Goal: Task Accomplishment & Management: Use online tool/utility

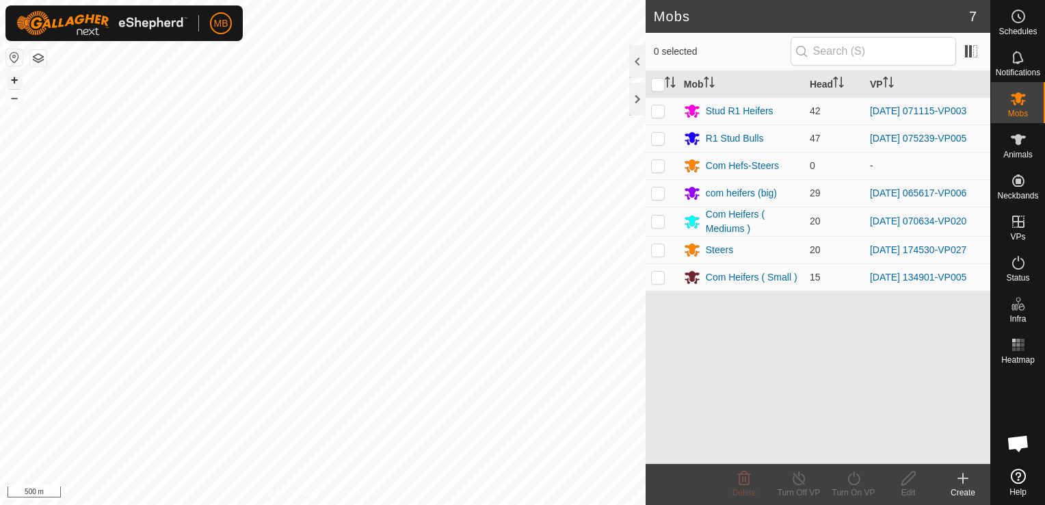
click at [12, 81] on button "+" at bounding box center [14, 80] width 16 height 16
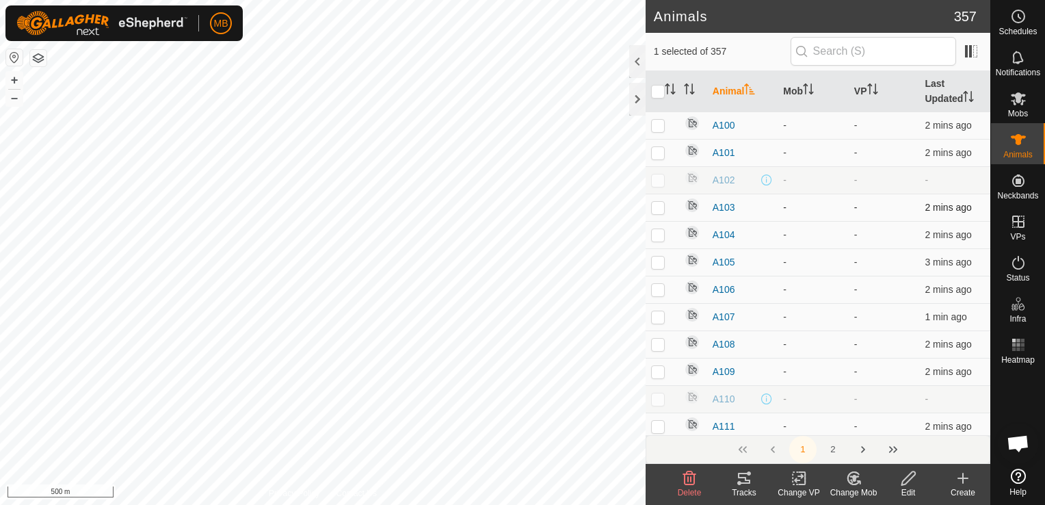
click at [432, 197] on div "A336 3717716314 - - + – ⇧ i 500 m" at bounding box center [322, 252] width 645 height 505
click at [239, 55] on div "A336 3717716314 - - + – ⇧ i 100 m" at bounding box center [322, 252] width 645 height 505
checkbox input "true"
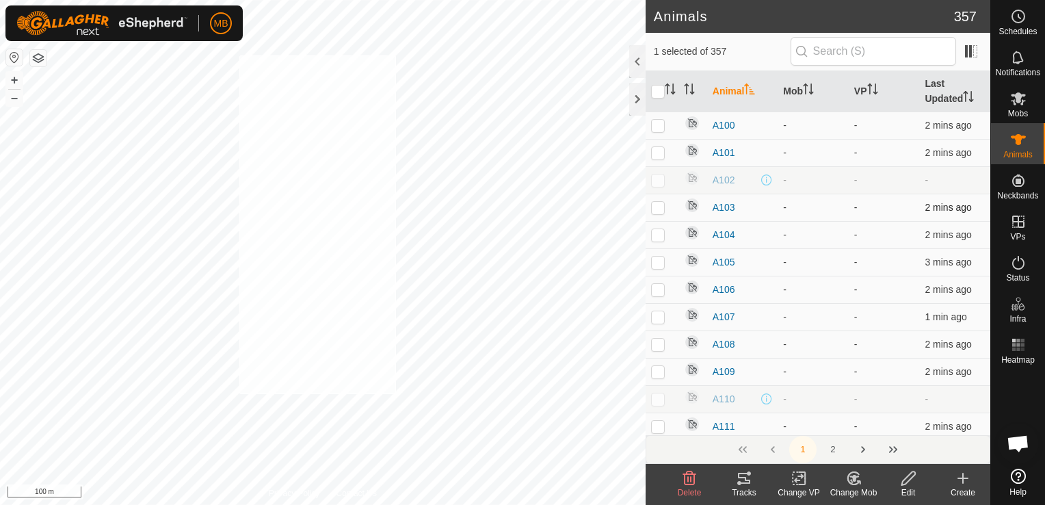
checkbox input "true"
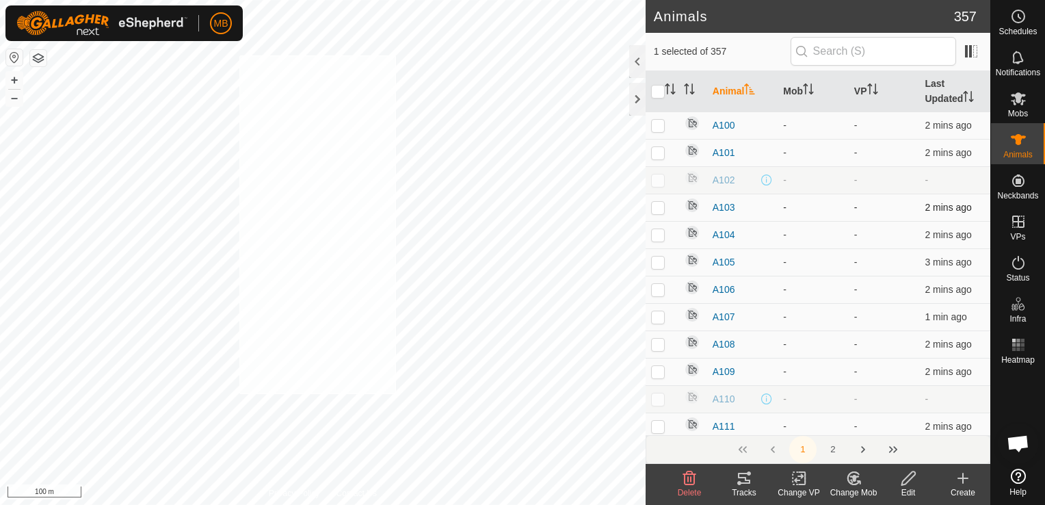
checkbox input "true"
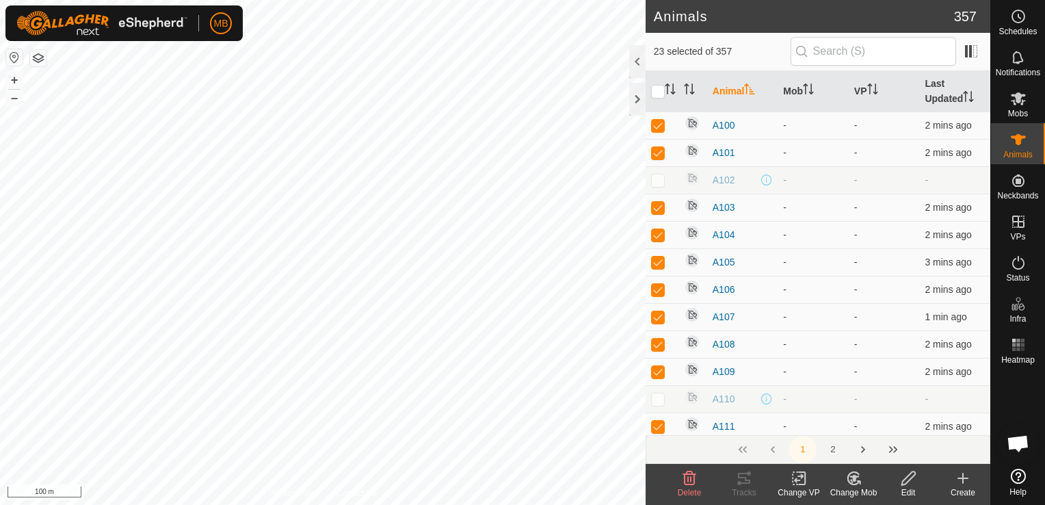
click at [37, 58] on button "button" at bounding box center [38, 58] width 16 height 16
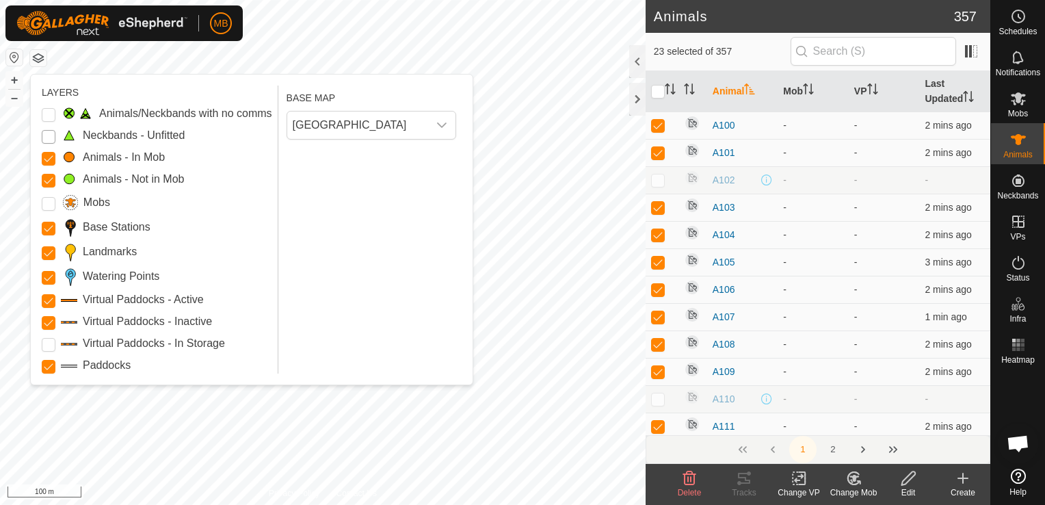
click at [49, 135] on Unfitted "Neckbands - Unfitted" at bounding box center [49, 137] width 14 height 14
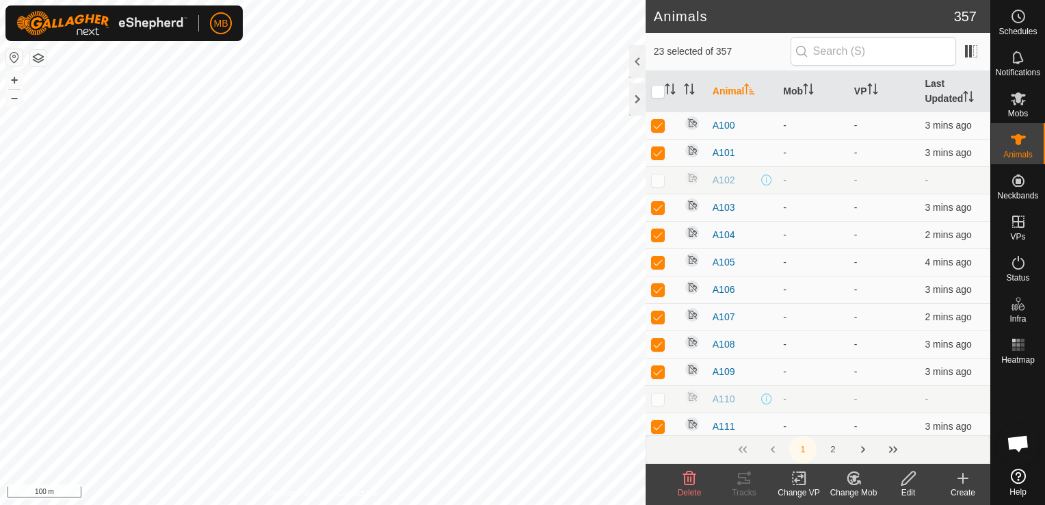
click at [38, 60] on button "button" at bounding box center [38, 58] width 16 height 16
click at [232, 56] on div "0611681296 - + – ⇧ i 100 m" at bounding box center [322, 252] width 645 height 505
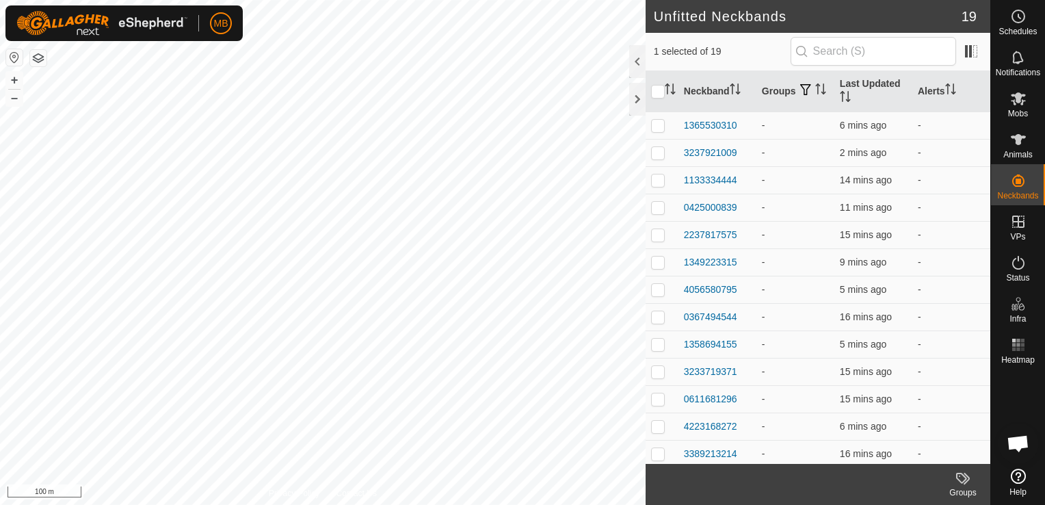
click at [109, 72] on div "2430258694 - + – ⇧ i 100 m" at bounding box center [322, 252] width 645 height 505
checkbox input "true"
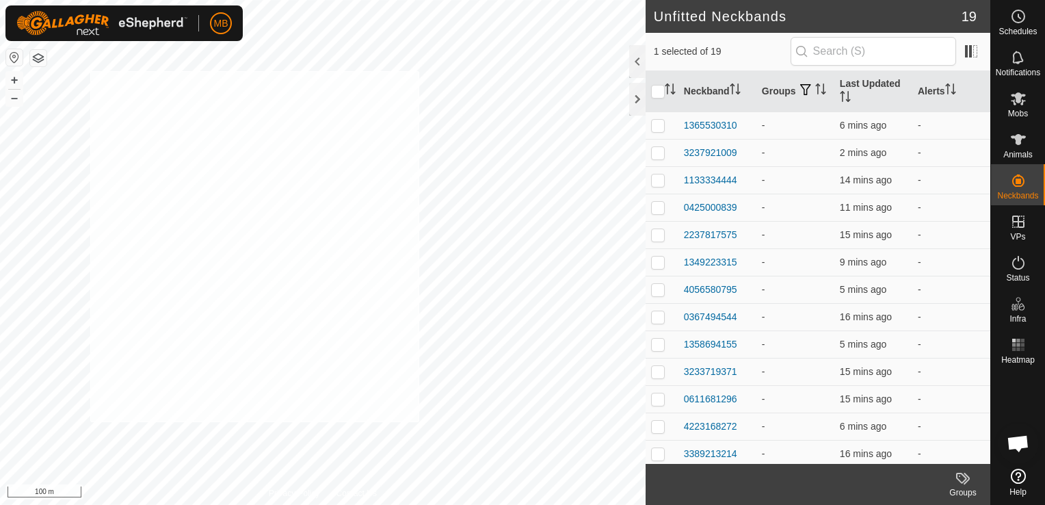
checkbox input "true"
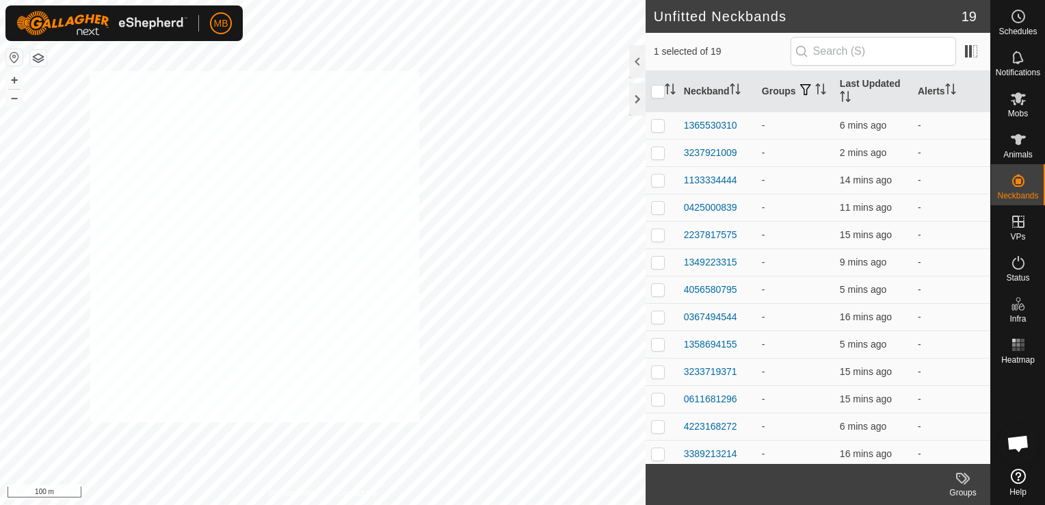
checkbox input "true"
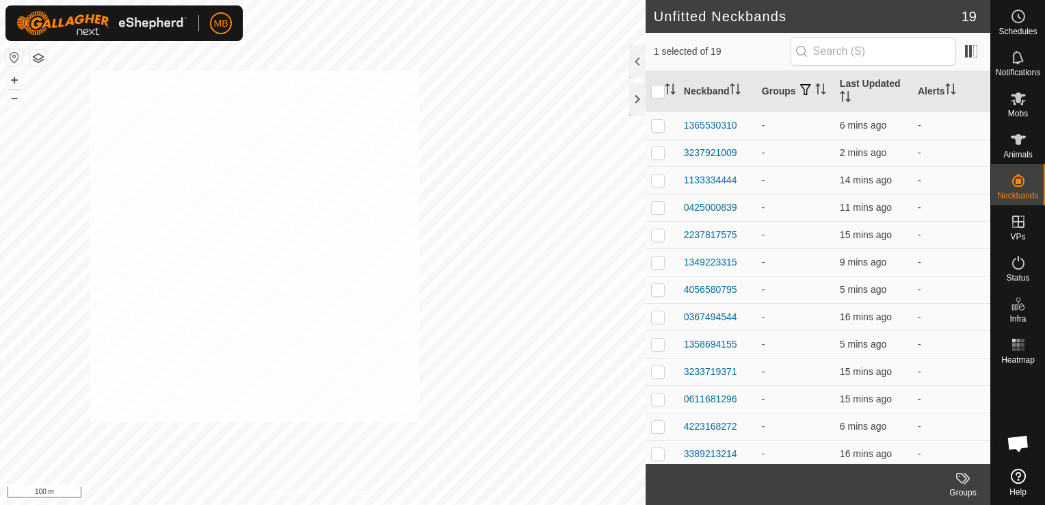
checkbox input "true"
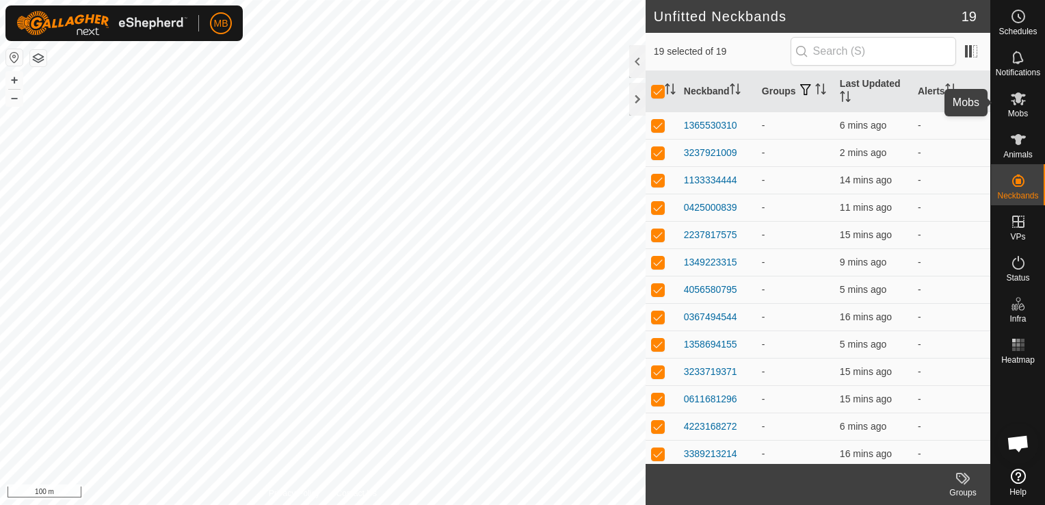
click at [1021, 116] on span "Mobs" at bounding box center [1018, 113] width 20 height 8
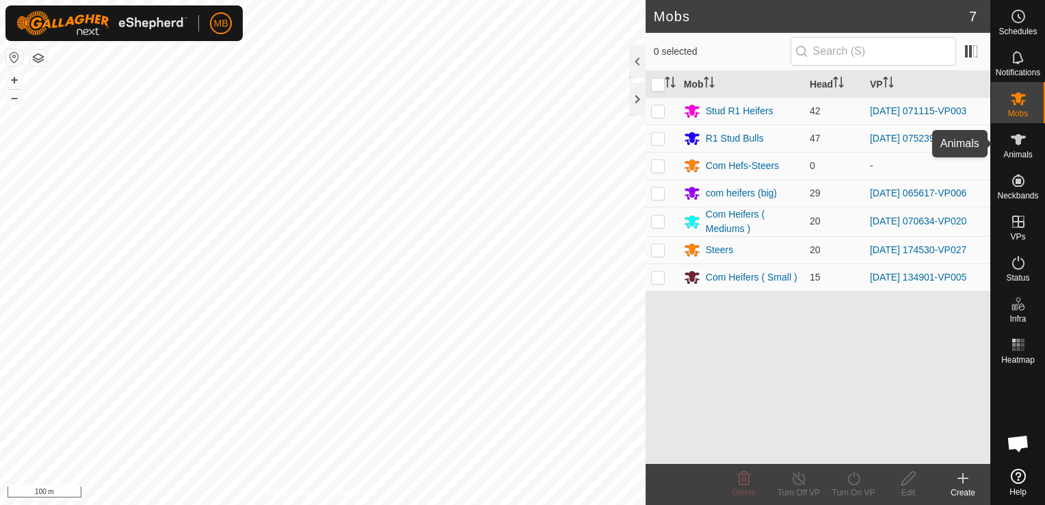
click at [1010, 144] on icon at bounding box center [1018, 139] width 16 height 16
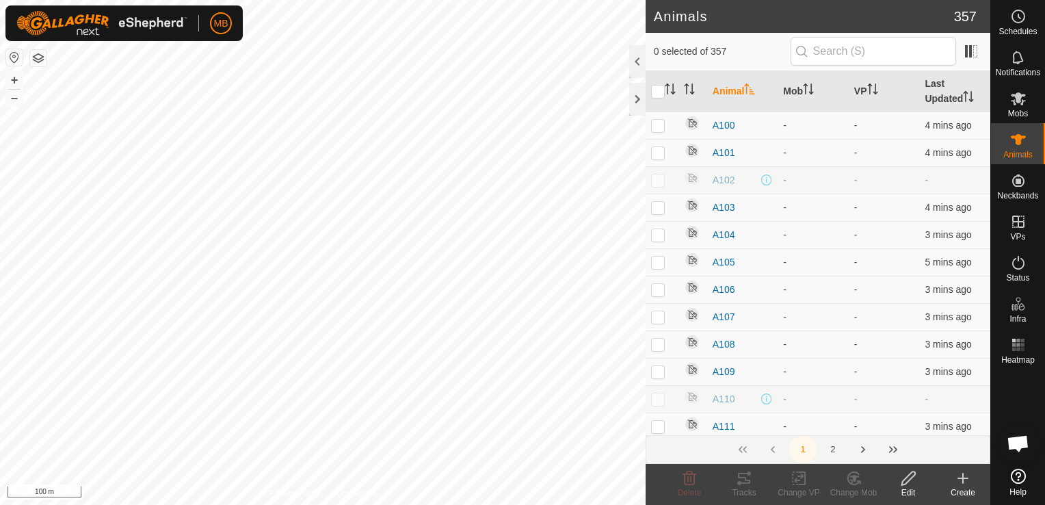
click at [1010, 144] on icon at bounding box center [1018, 139] width 16 height 16
click at [1023, 101] on icon at bounding box center [1017, 98] width 15 height 13
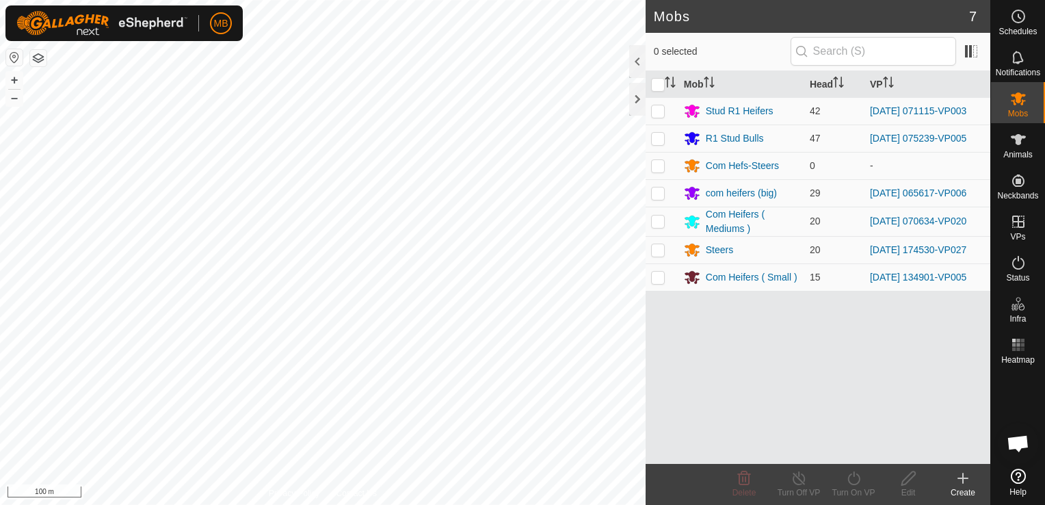
click at [963, 475] on icon at bounding box center [963, 478] width 0 height 10
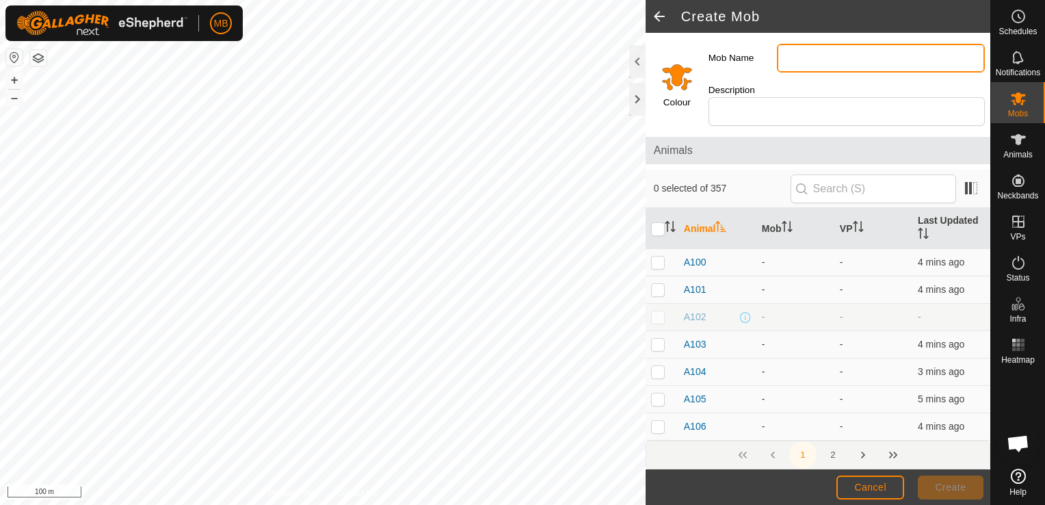
click at [811, 56] on input "Mob Name" at bounding box center [881, 58] width 208 height 29
type input "R2 Heifers"
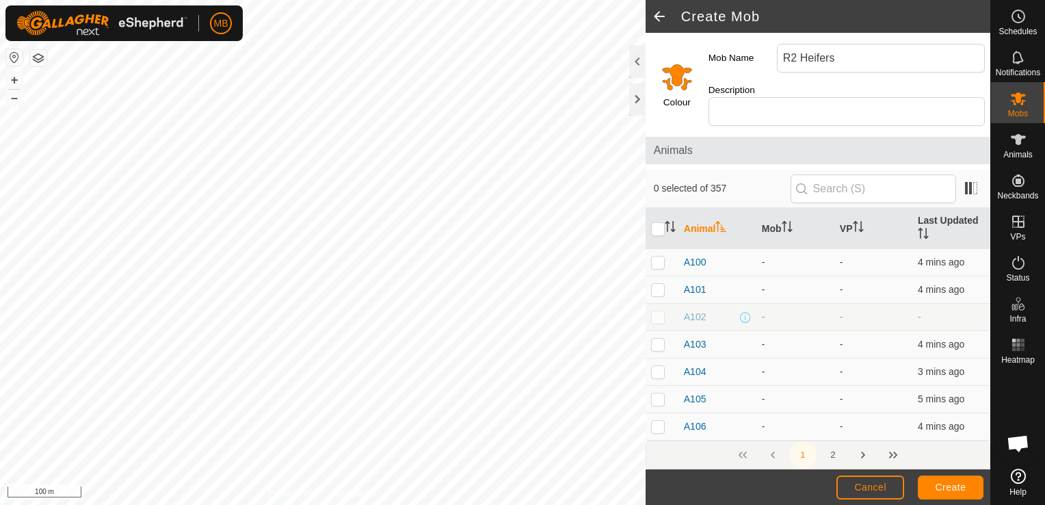
click at [675, 79] on input "Select a color" at bounding box center [676, 76] width 33 height 33
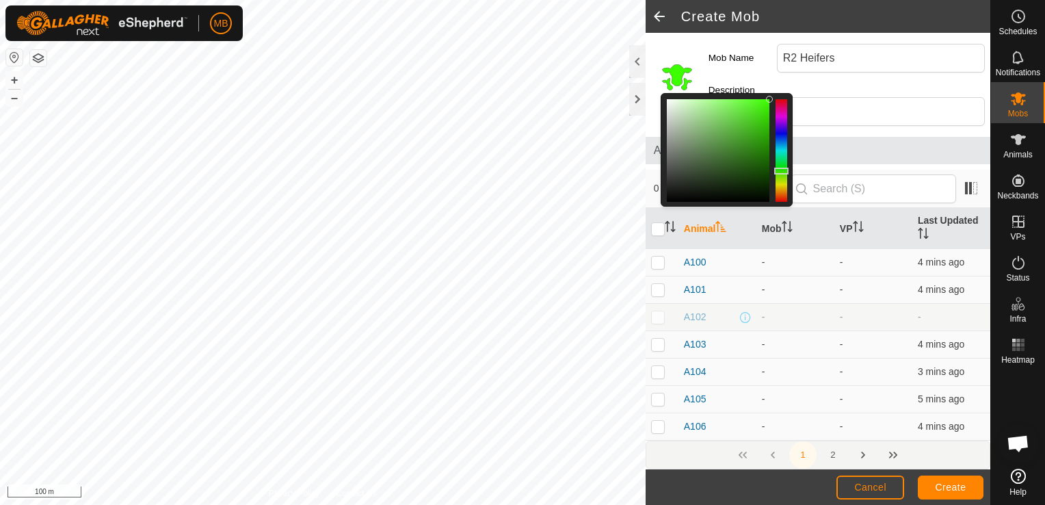
click at [782, 164] on div at bounding box center [781, 150] width 12 height 103
click at [950, 496] on button "Create" at bounding box center [950, 487] width 66 height 24
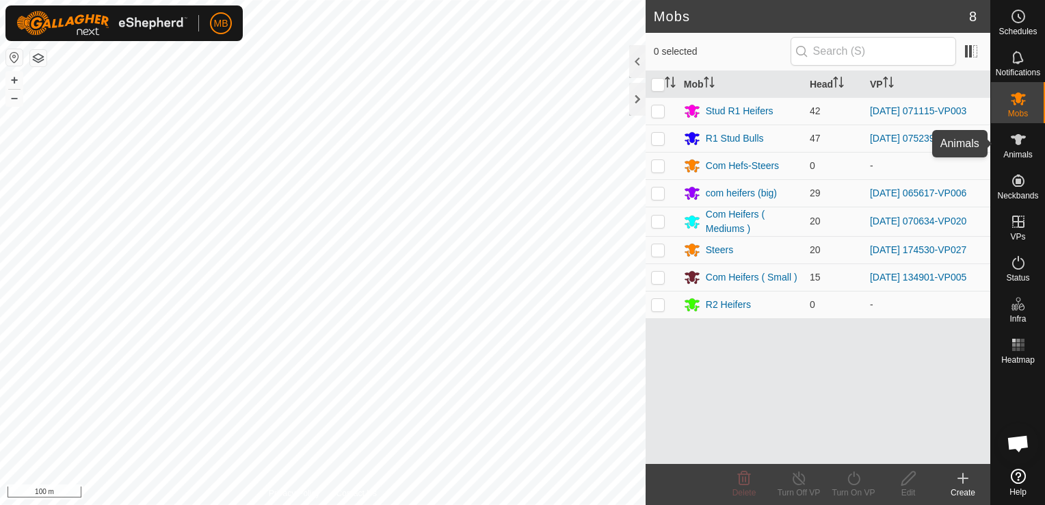
click at [1012, 153] on span "Animals" at bounding box center [1017, 154] width 29 height 8
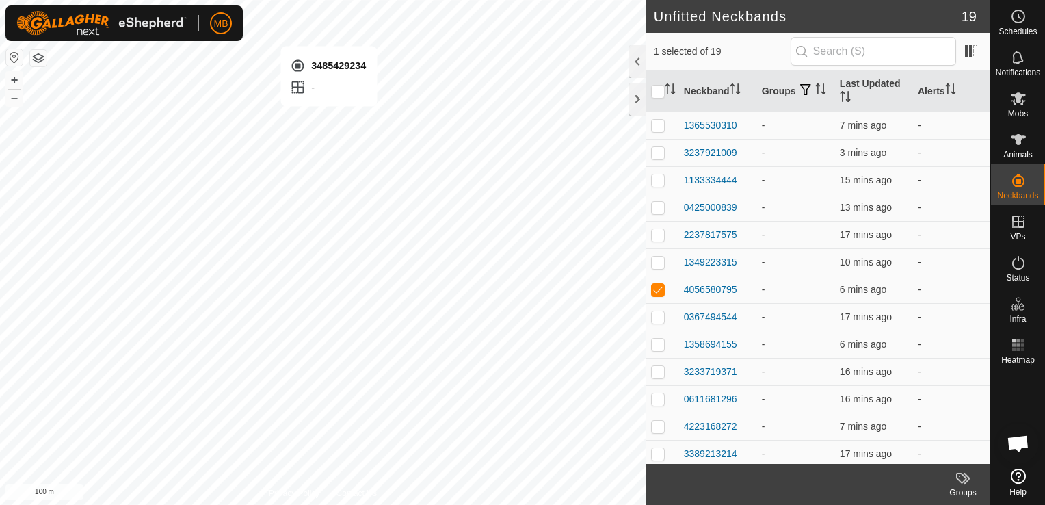
checkbox input "false"
click at [41, 62] on button "button" at bounding box center [38, 58] width 16 height 16
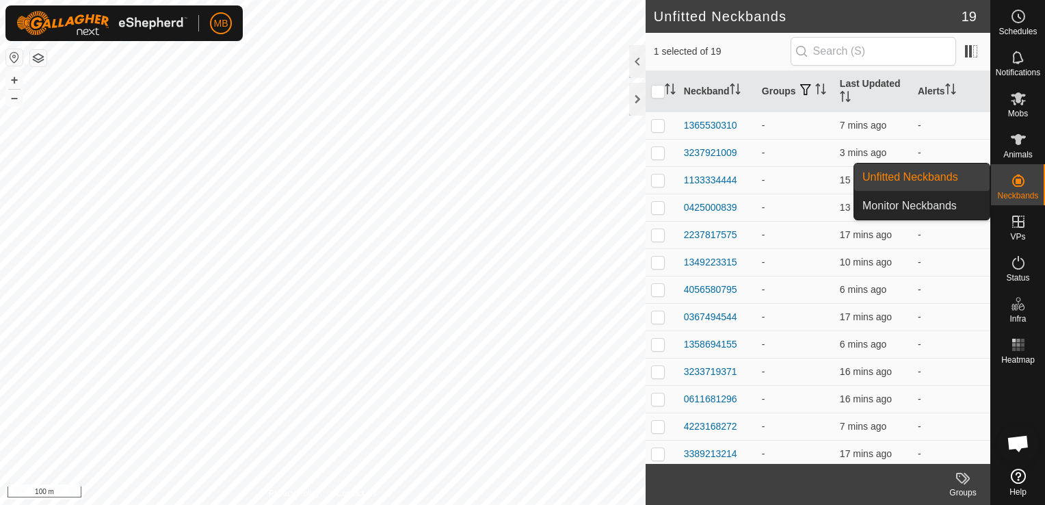
click at [946, 177] on link "Unfitted Neckbands" at bounding box center [921, 176] width 135 height 27
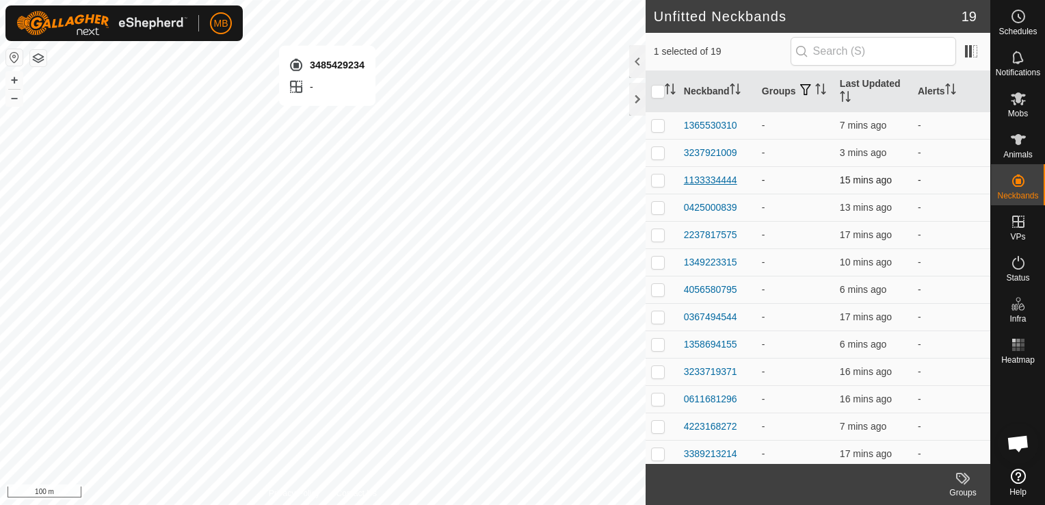
checkbox input "false"
checkbox input "true"
click at [741, 401] on div "3389213214" at bounding box center [717, 399] width 67 height 14
click at [730, 400] on div "3389213214" at bounding box center [710, 399] width 53 height 14
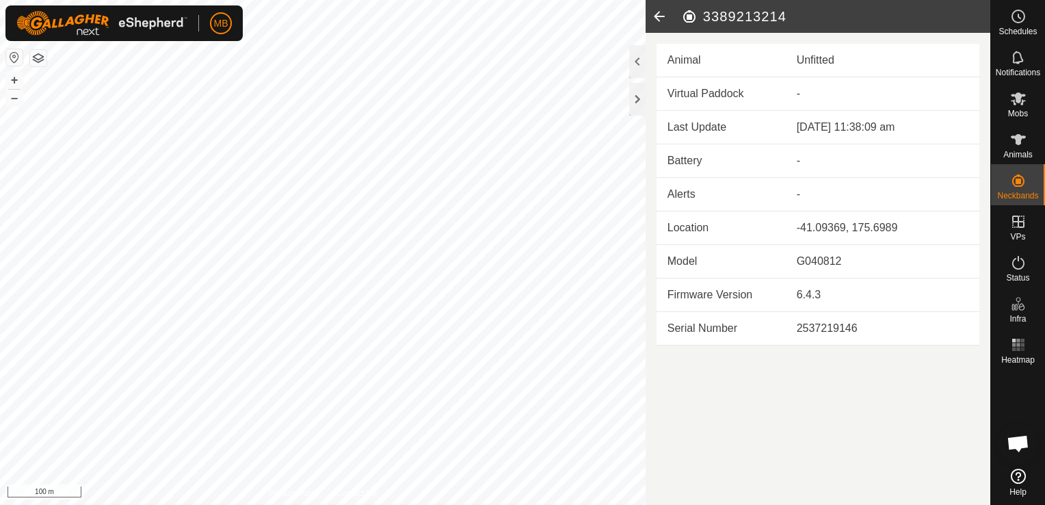
click at [656, 21] on icon at bounding box center [658, 16] width 27 height 33
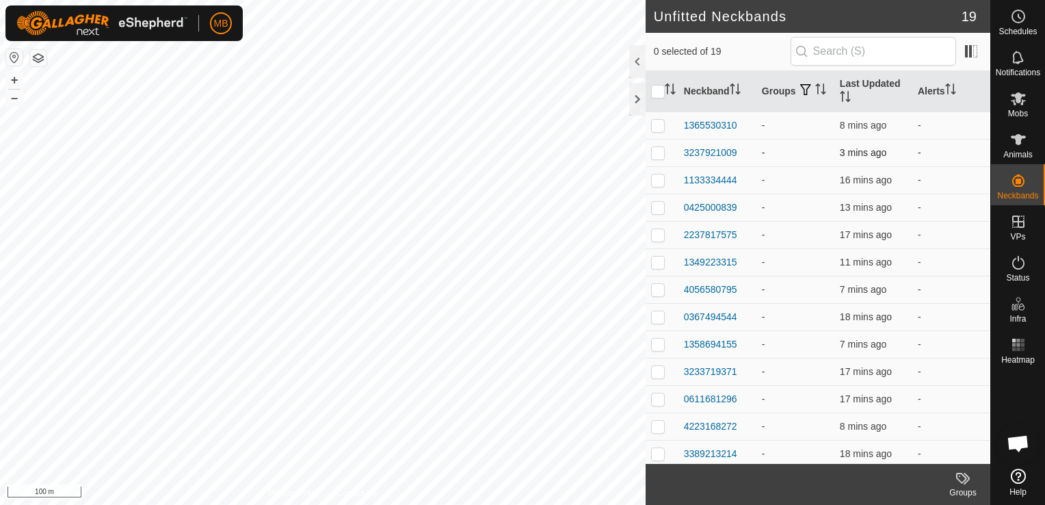
click at [977, 151] on td "-" at bounding box center [951, 152] width 78 height 27
click at [1017, 100] on icon at bounding box center [1017, 98] width 15 height 13
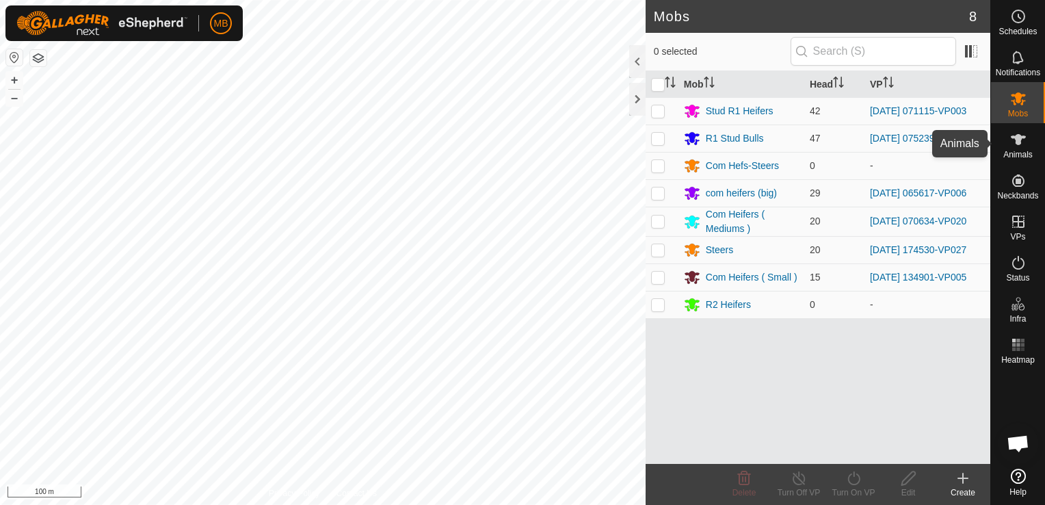
click at [1013, 146] on icon at bounding box center [1018, 139] width 16 height 16
click at [112, 74] on div "A98 1217885496 - - + – ⇧ i 100 m" at bounding box center [322, 252] width 645 height 505
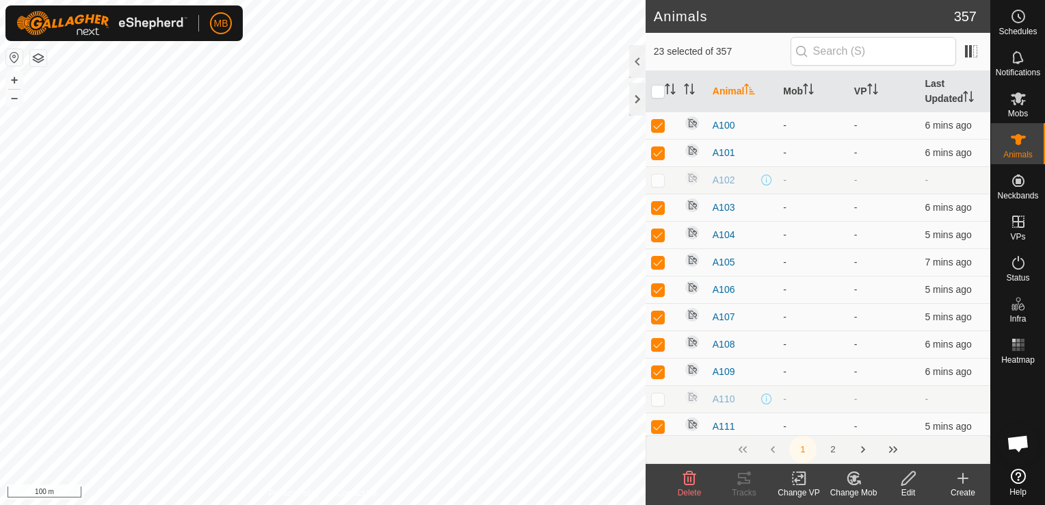
checkbox input "true"
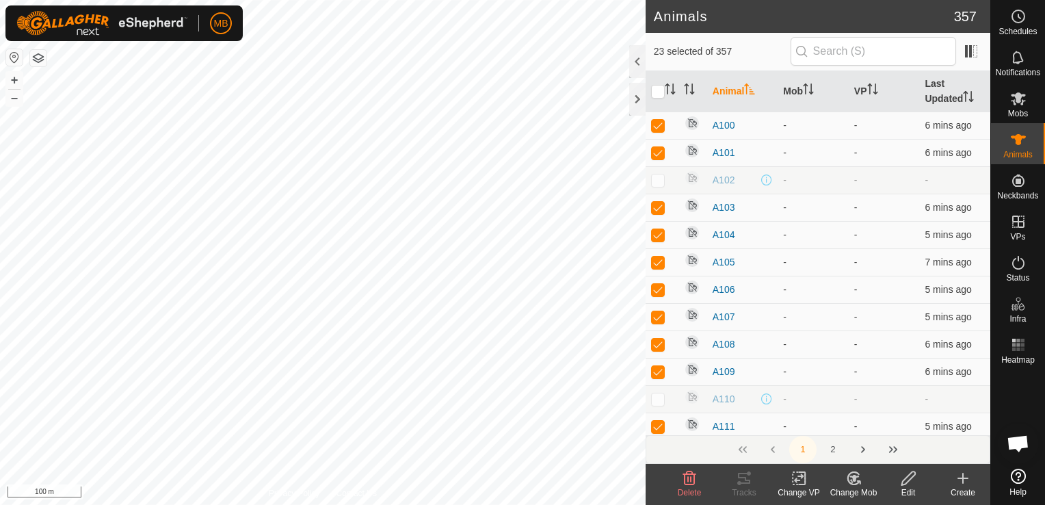
checkbox input "true"
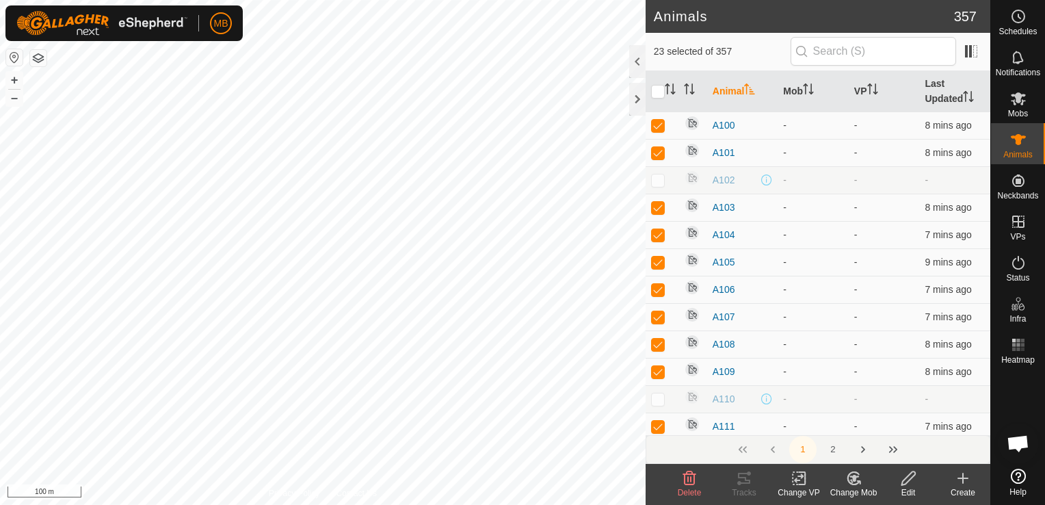
click at [961, 479] on icon at bounding box center [962, 478] width 16 height 16
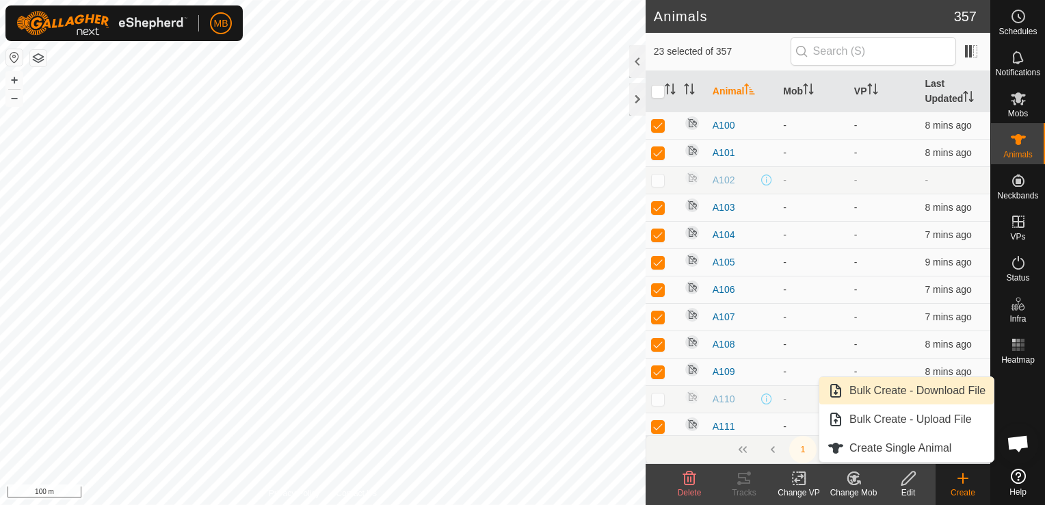
click at [922, 397] on link "Bulk Create - Download File" at bounding box center [906, 390] width 174 height 27
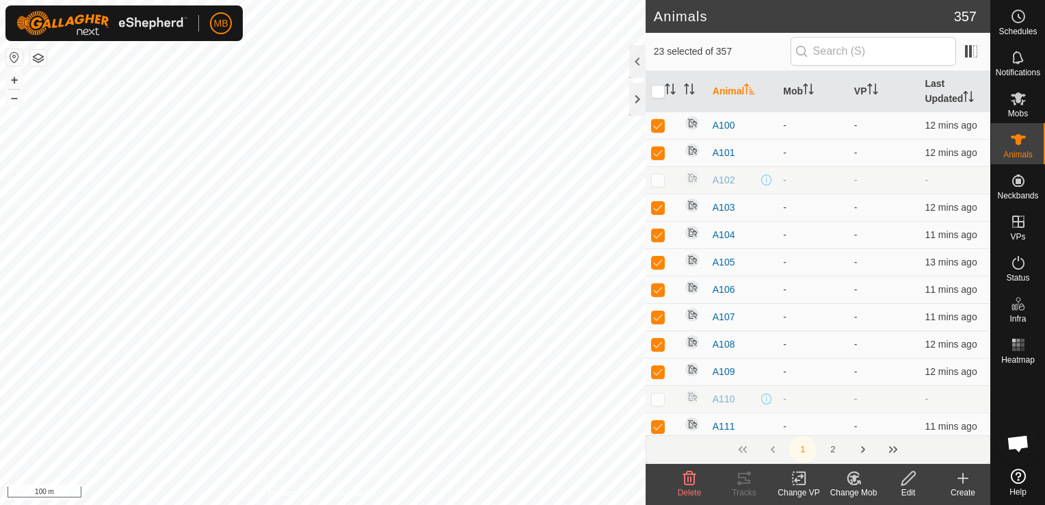
click at [961, 485] on icon at bounding box center [962, 478] width 16 height 16
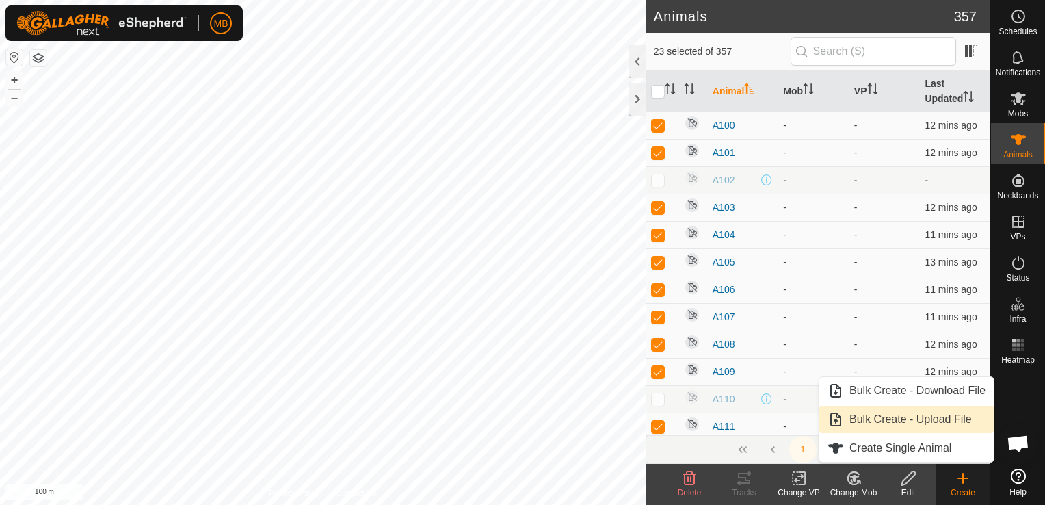
click at [947, 420] on link "Bulk Create - Upload File" at bounding box center [906, 418] width 174 height 27
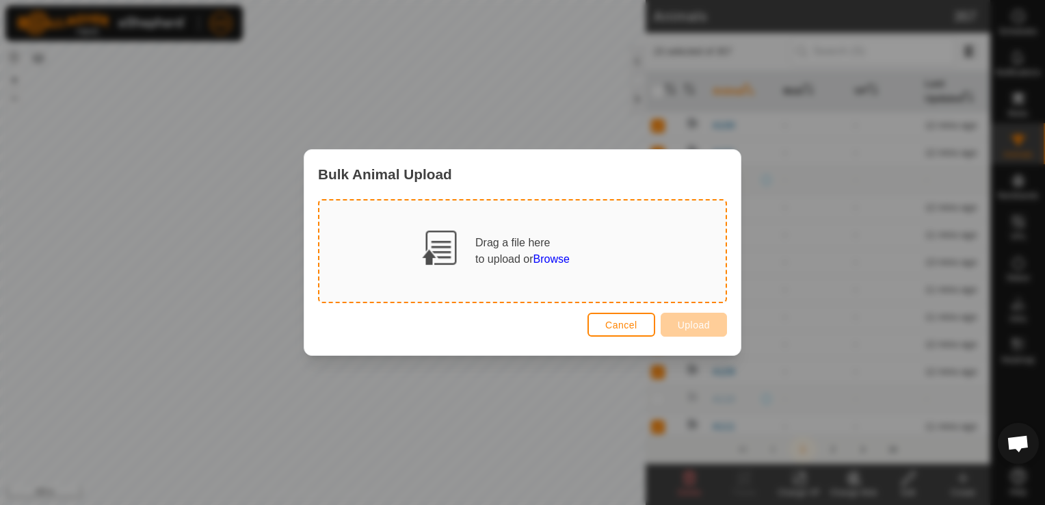
click at [552, 257] on span "Browse" at bounding box center [551, 259] width 36 height 12
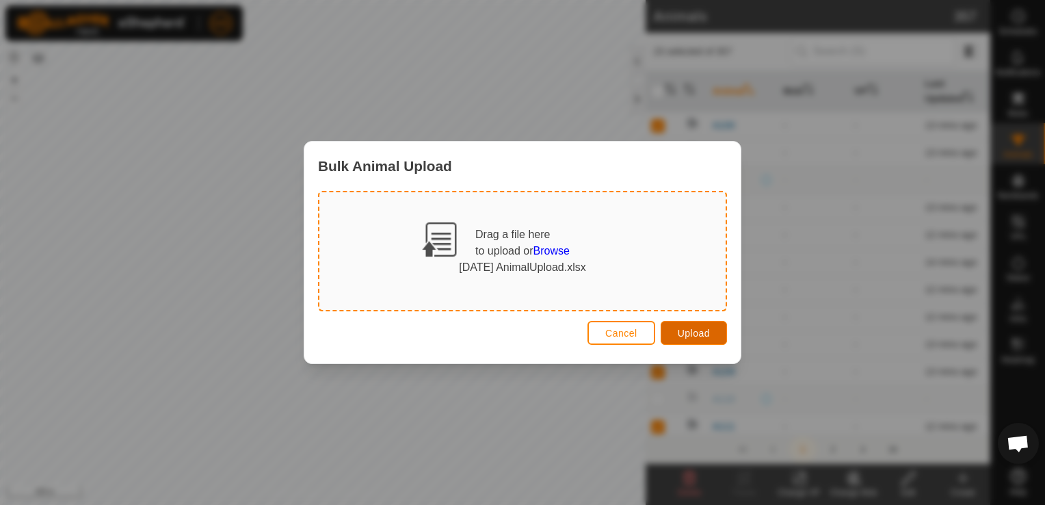
click at [716, 332] on button "Upload" at bounding box center [693, 333] width 66 height 24
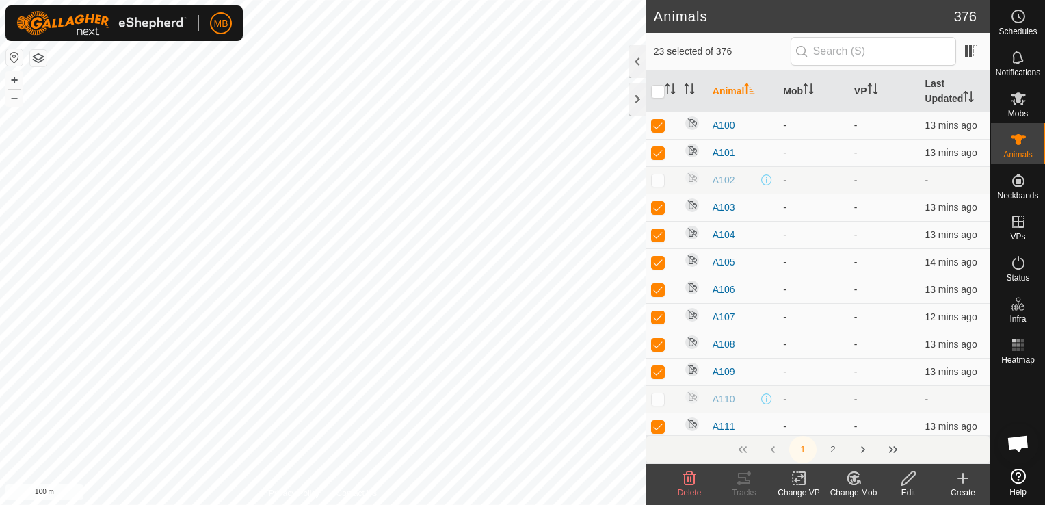
click at [317, 93] on div "3421029997 - + – ⇧ i 100 m" at bounding box center [322, 252] width 645 height 505
click at [15, 99] on button "–" at bounding box center [14, 98] width 16 height 16
click at [285, 150] on div "A344 4049181757 - - + – ⇧ i 200 m" at bounding box center [322, 252] width 645 height 505
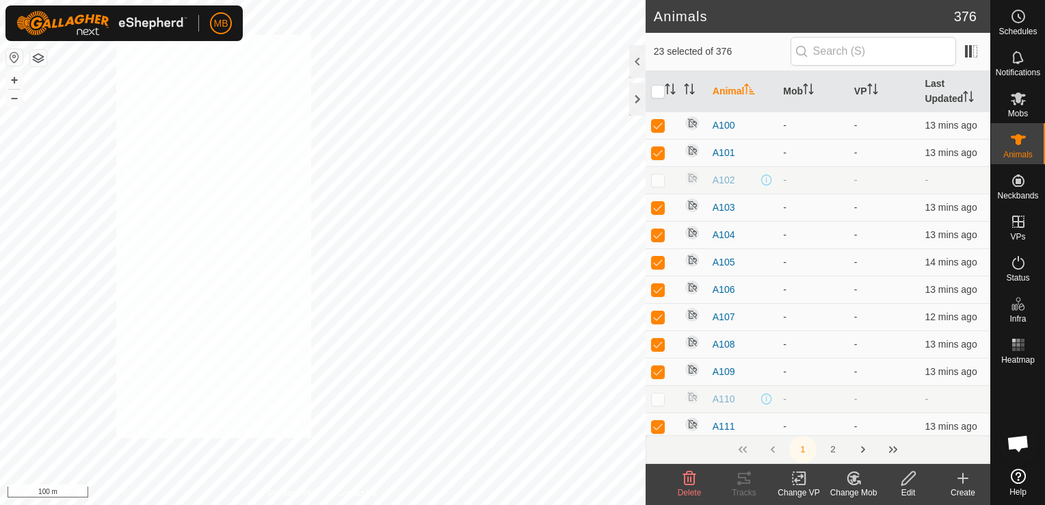
click at [112, 32] on div "MB Schedules Notifications Mobs Animals Neckbands VPs Status Infra Heatmap Help…" at bounding box center [522, 252] width 1045 height 505
click at [111, 32] on img at bounding box center [101, 23] width 171 height 25
click at [850, 486] on div "Change Mob" at bounding box center [853, 492] width 55 height 12
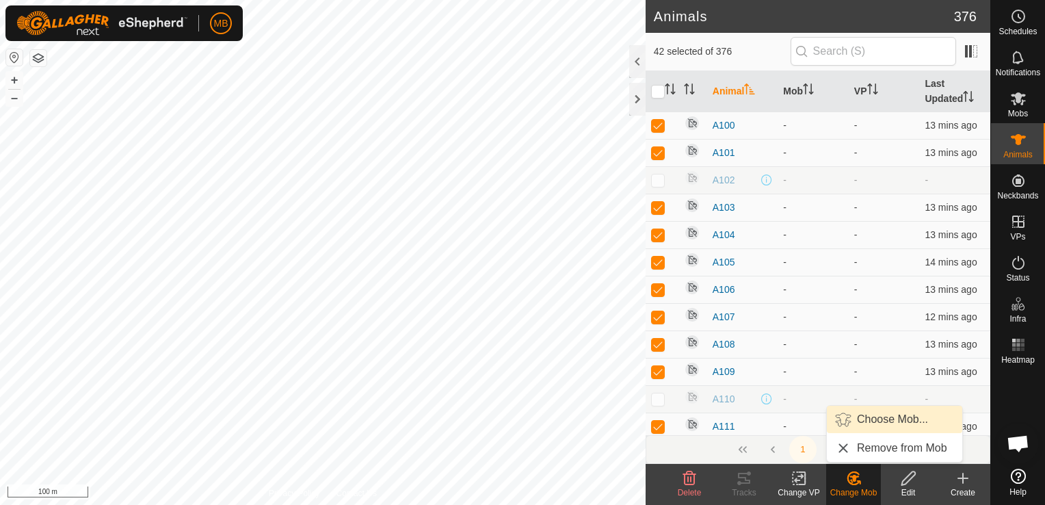
click at [888, 425] on link "Choose Mob..." at bounding box center [894, 418] width 135 height 27
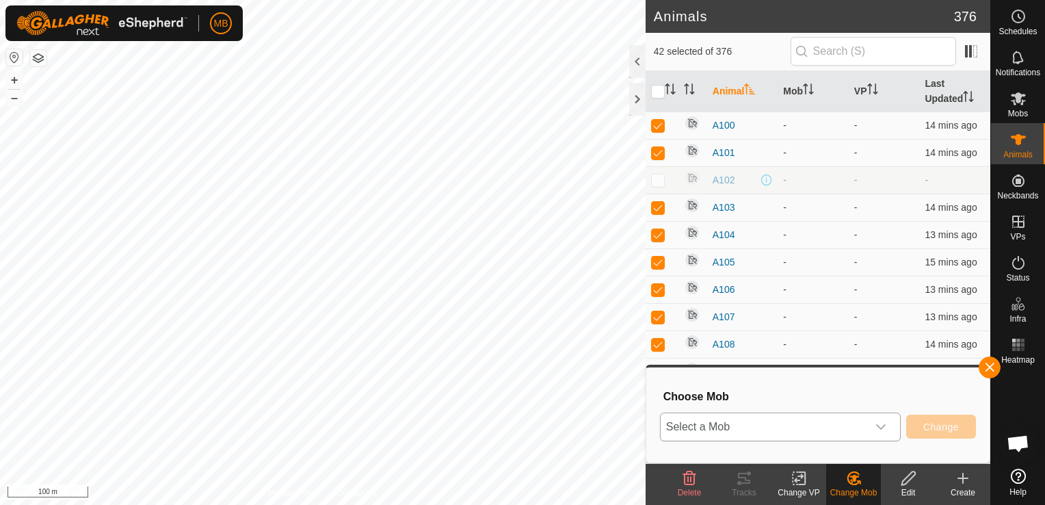
click at [882, 425] on icon "dropdown trigger" at bounding box center [880, 426] width 11 height 11
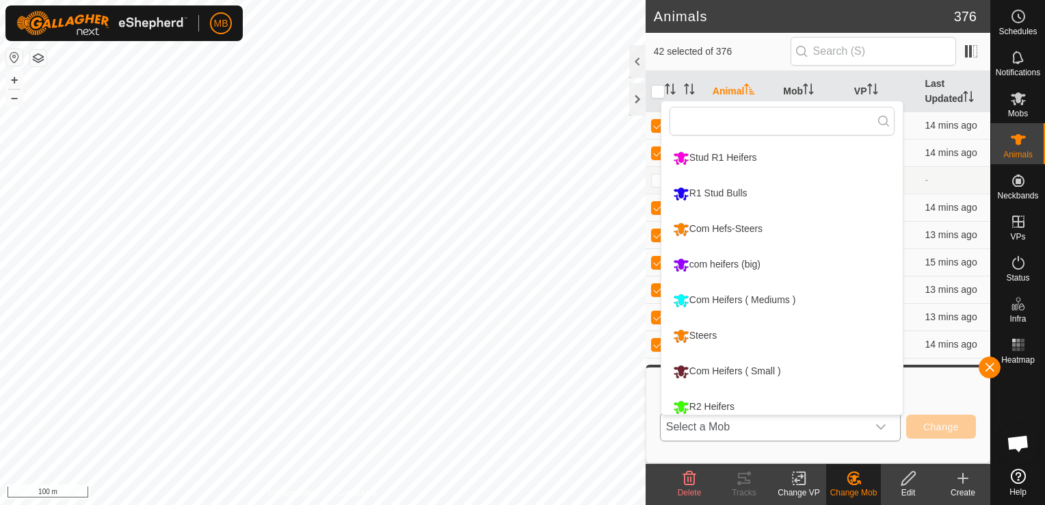
scroll to position [10, 0]
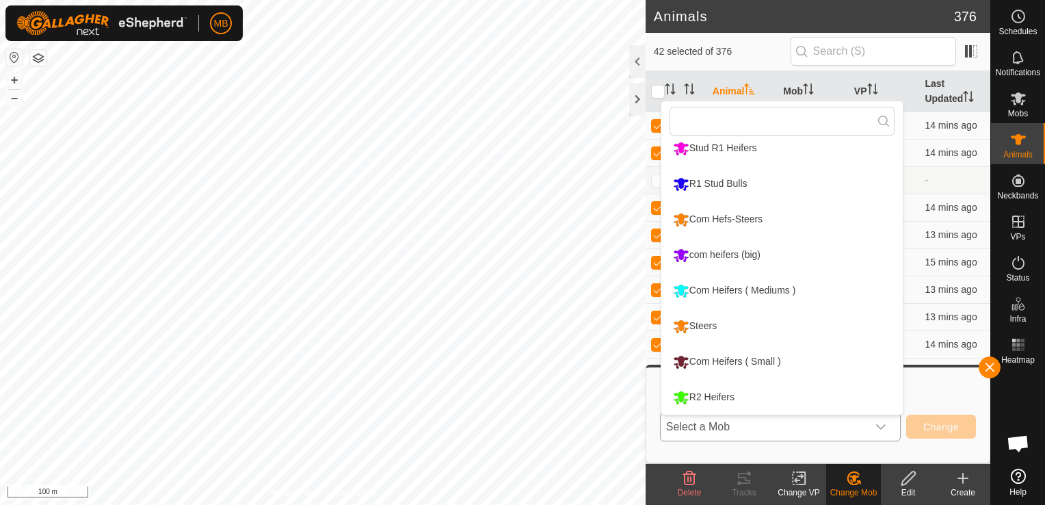
click at [824, 390] on li "R2 Heifers" at bounding box center [781, 397] width 241 height 34
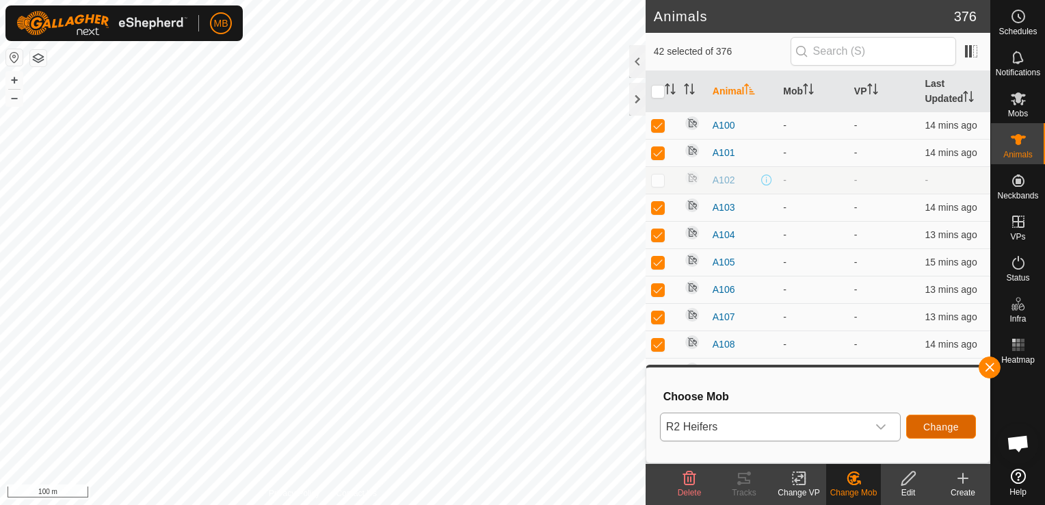
click at [926, 428] on span "Change" at bounding box center [941, 426] width 36 height 11
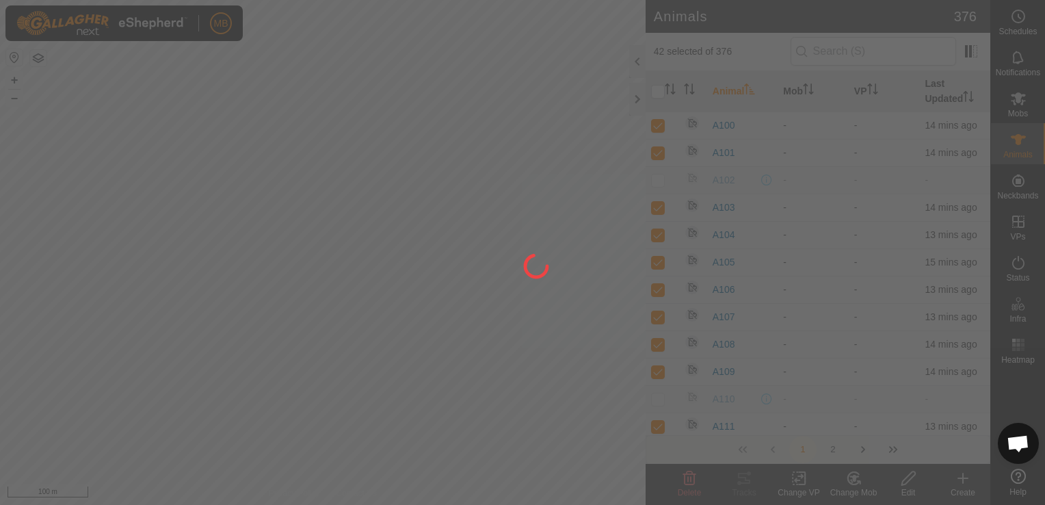
checkbox input "false"
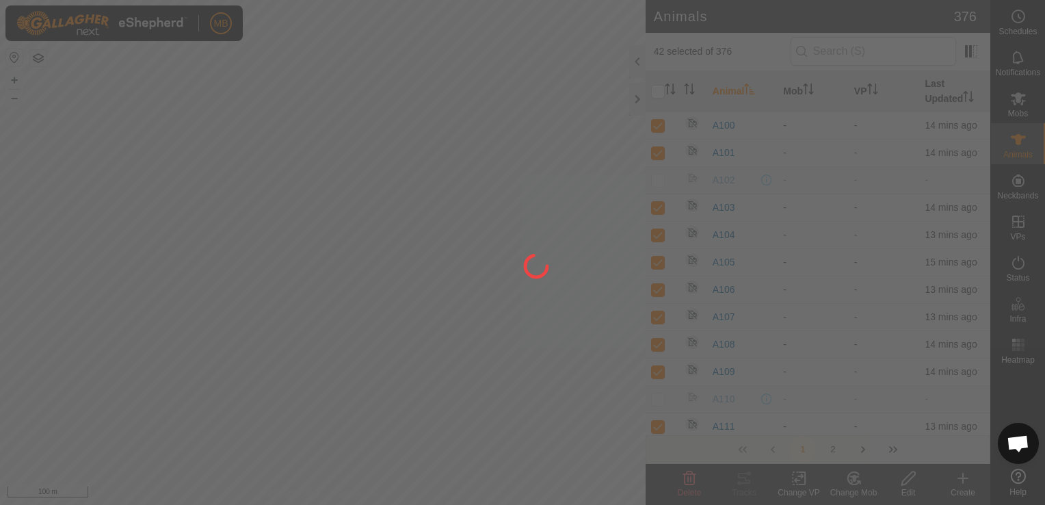
checkbox input "false"
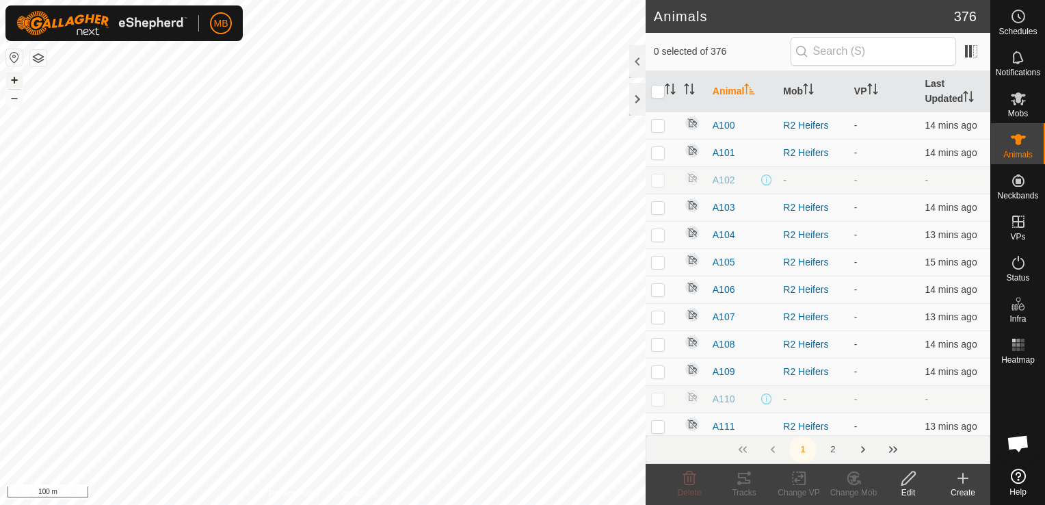
click at [11, 80] on button "+" at bounding box center [14, 80] width 16 height 16
click at [8, 104] on button "–" at bounding box center [14, 98] width 16 height 16
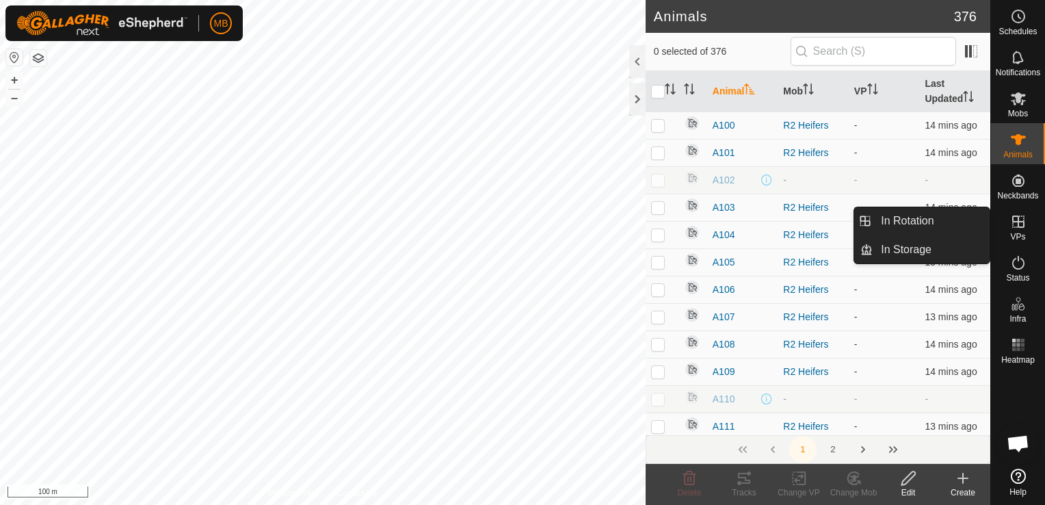
click at [1023, 224] on icon at bounding box center [1018, 221] width 12 height 12
click at [964, 217] on link "In Rotation" at bounding box center [930, 220] width 117 height 27
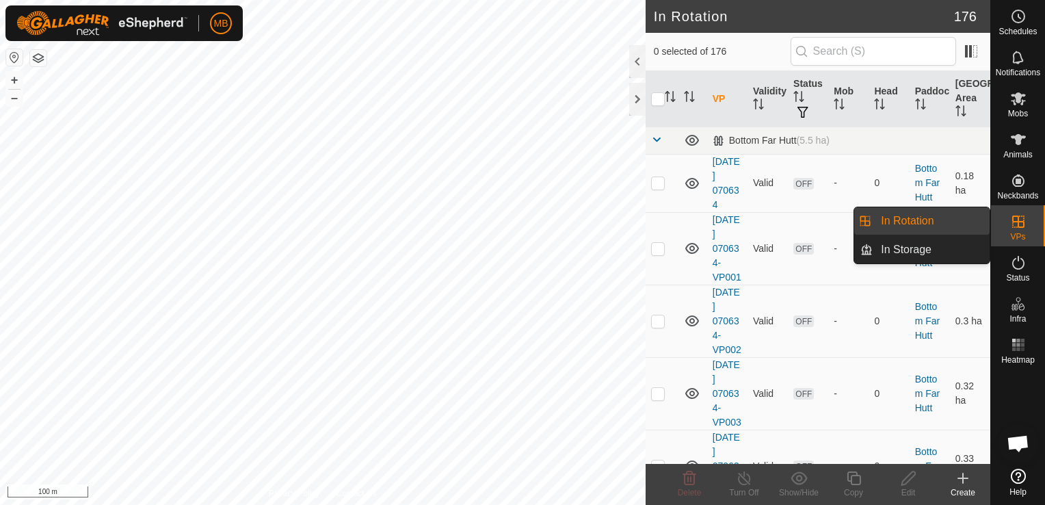
click at [965, 493] on div "Create" at bounding box center [962, 492] width 55 height 12
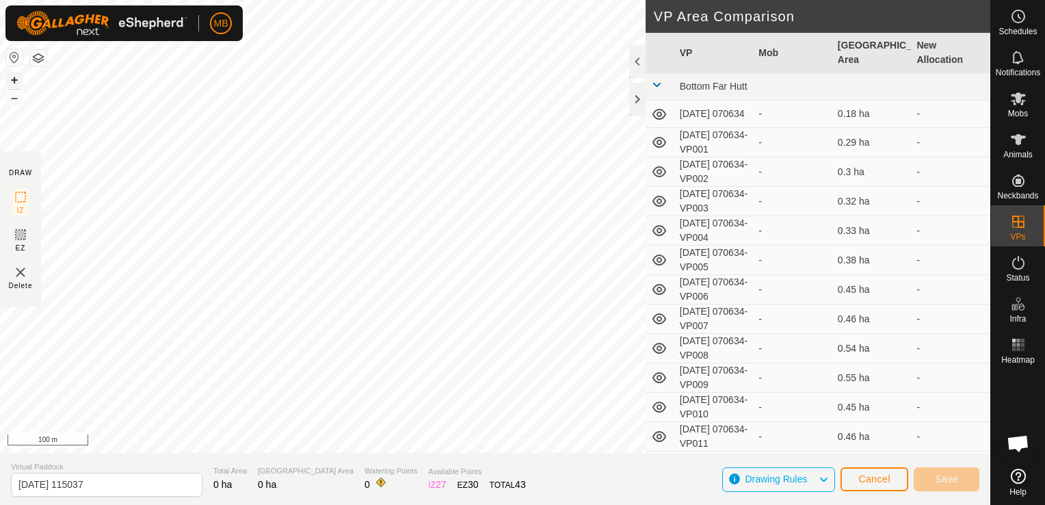
click at [11, 82] on button "+" at bounding box center [14, 80] width 16 height 16
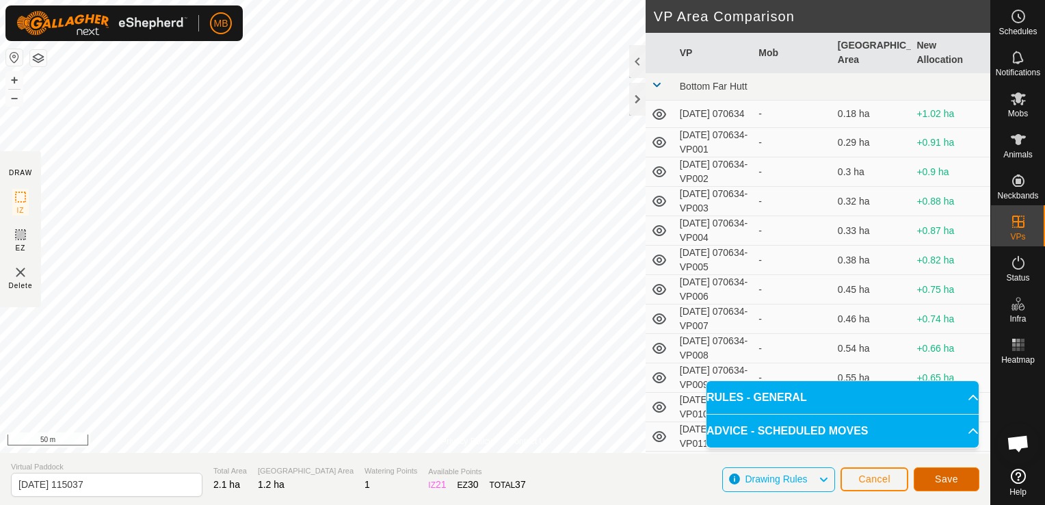
click at [935, 485] on button "Save" at bounding box center [946, 479] width 66 height 24
